Goal: Find specific page/section

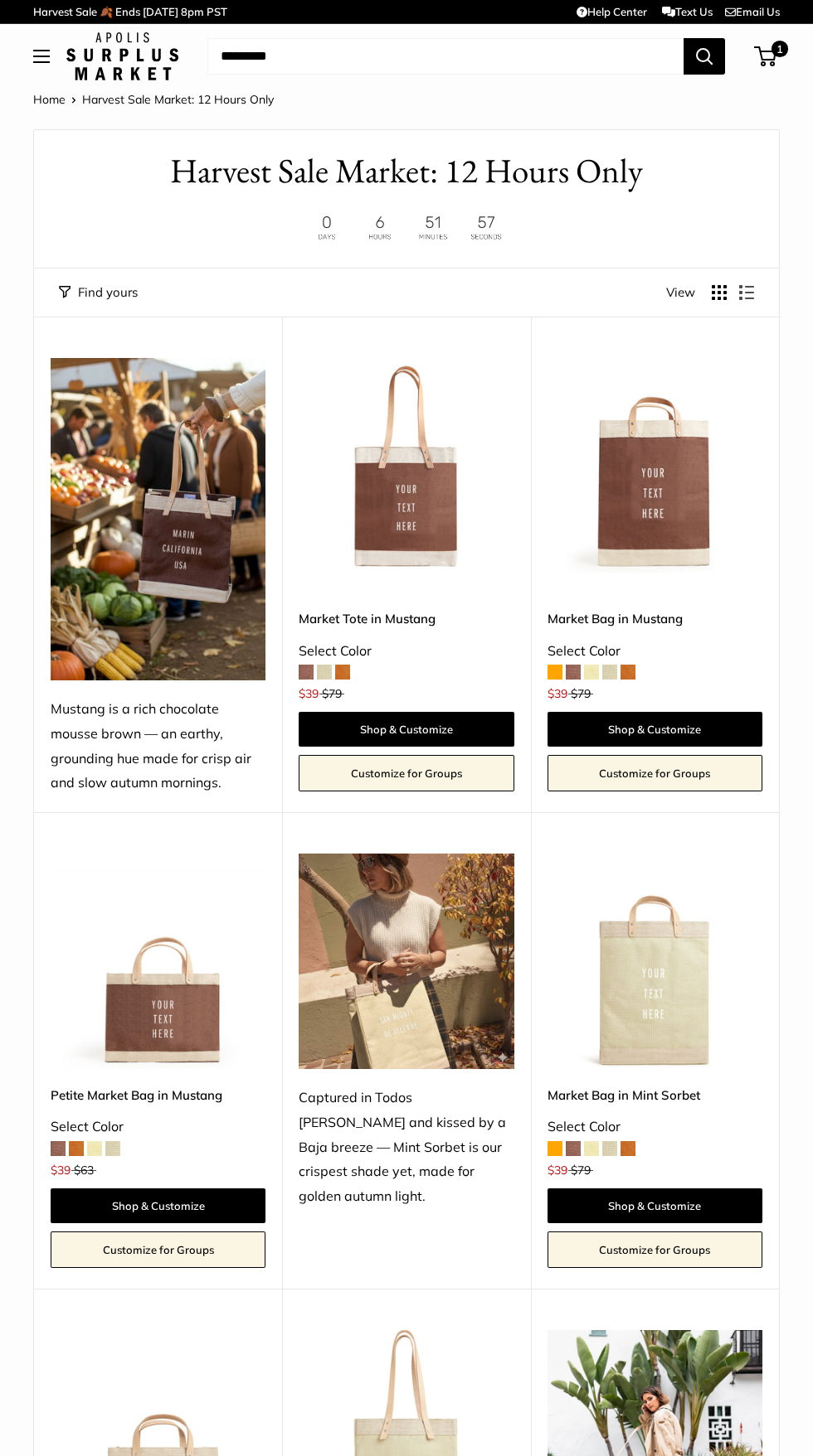
click at [95, 301] on button "Find yours" at bounding box center [99, 292] width 79 height 23
